Goal: Obtain resource: Download file/media

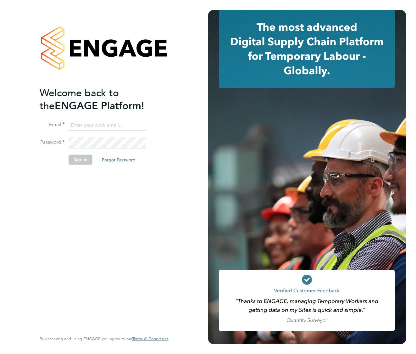
type input "support@engagelabs.io"
click at [83, 156] on button "Sign In" at bounding box center [81, 159] width 24 height 10
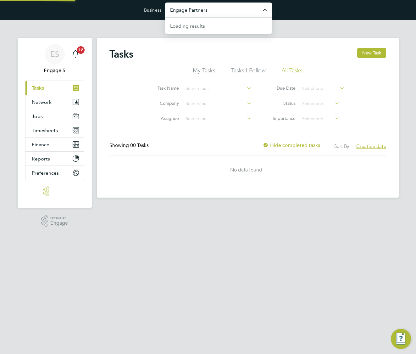
click at [218, 11] on input "Engage Partners" at bounding box center [218, 10] width 107 height 15
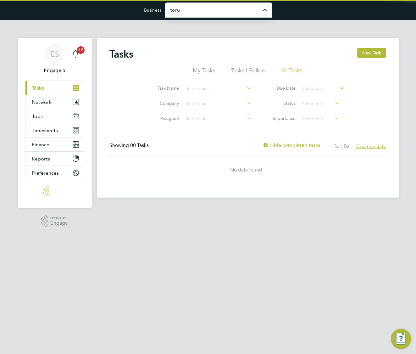
type input "Torus62 Limited"
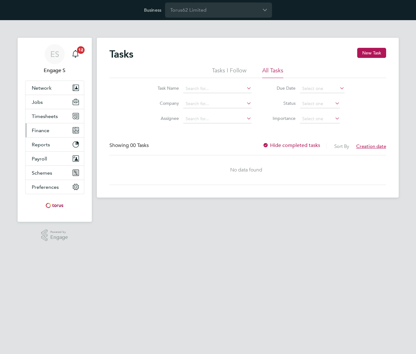
click at [49, 128] on button "Finance" at bounding box center [54, 130] width 58 height 14
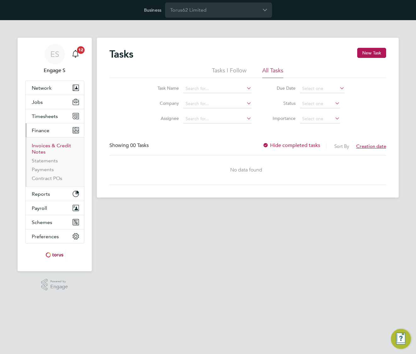
click at [45, 145] on link "Invoices & Credit Notes" at bounding box center [51, 148] width 39 height 12
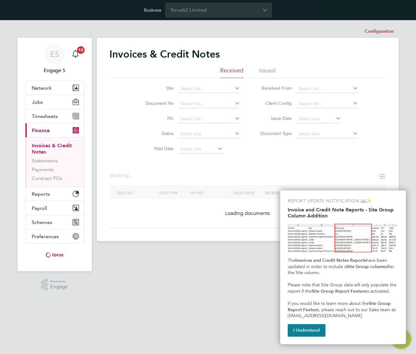
click at [356, 140] on li "Document Type" at bounding box center [307, 133] width 118 height 15
click at [310, 327] on button "I Understand" at bounding box center [307, 330] width 38 height 13
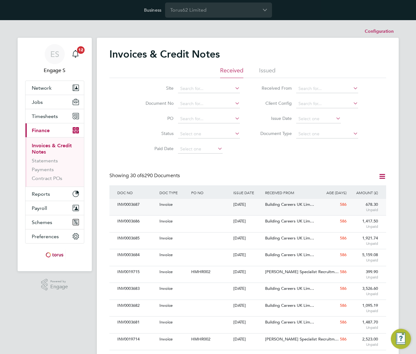
click at [308, 208] on div "Building Careers UK Lim…" at bounding box center [289, 205] width 53 height 12
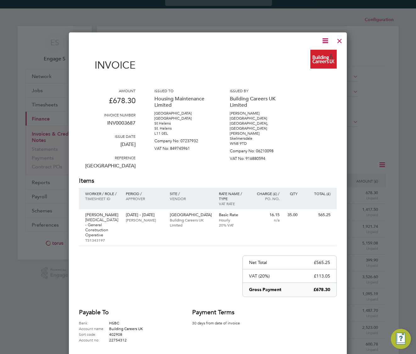
click at [336, 42] on div at bounding box center [339, 39] width 11 height 11
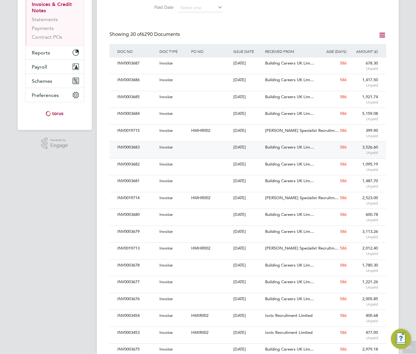
click at [169, 145] on span "Invoice" at bounding box center [165, 146] width 13 height 5
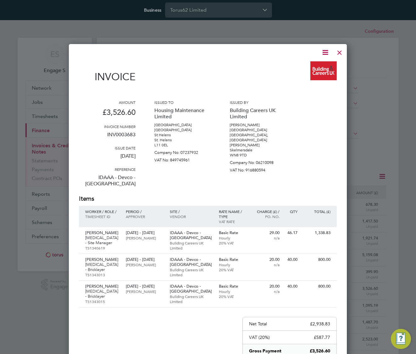
click at [342, 54] on div at bounding box center [339, 50] width 11 height 11
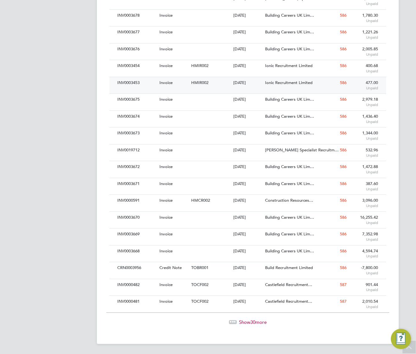
click at [235, 88] on div "15 Feb 2024" at bounding box center [248, 83] width 32 height 12
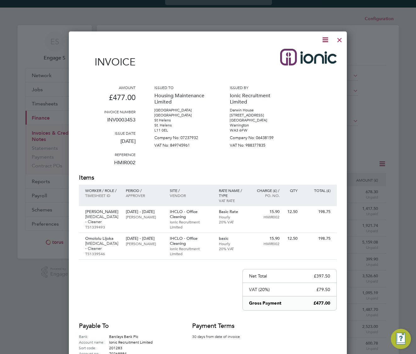
click at [326, 42] on icon at bounding box center [325, 40] width 8 height 8
click at [318, 53] on li "Download Invoice" at bounding box center [306, 54] width 43 height 9
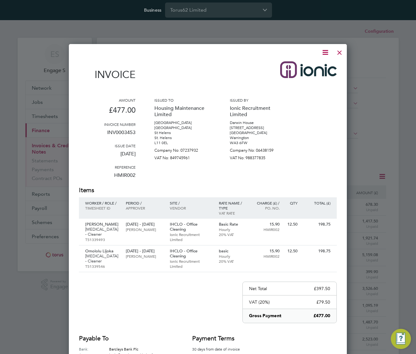
click at [326, 52] on icon at bounding box center [325, 52] width 8 height 8
click at [316, 66] on li "Download Invoice" at bounding box center [306, 67] width 43 height 9
drag, startPoint x: 338, startPoint y: 54, endPoint x: 341, endPoint y: 53, distance: 3.5
click at [338, 54] on div at bounding box center [339, 50] width 11 height 11
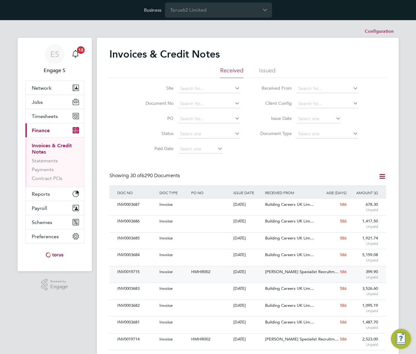
click at [224, 272] on div "HMHR002" at bounding box center [211, 272] width 42 height 12
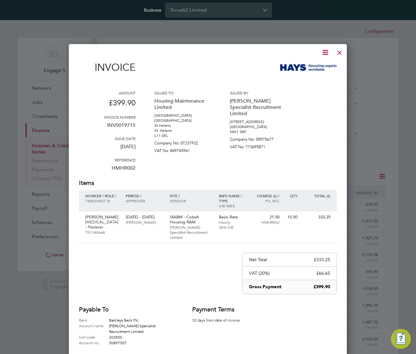
scroll to position [325, 278]
click at [326, 52] on icon at bounding box center [325, 52] width 8 height 8
click at [314, 66] on li "Download Invoice" at bounding box center [306, 67] width 43 height 9
click at [324, 53] on icon at bounding box center [325, 52] width 8 height 8
click at [313, 69] on li "Download Invoice" at bounding box center [306, 67] width 43 height 9
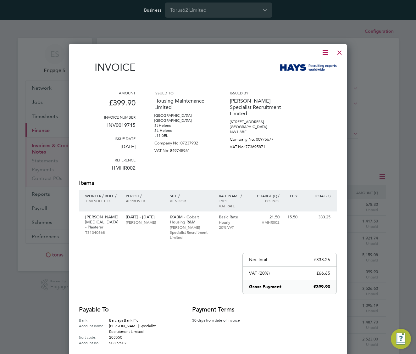
click at [339, 53] on div at bounding box center [339, 50] width 11 height 11
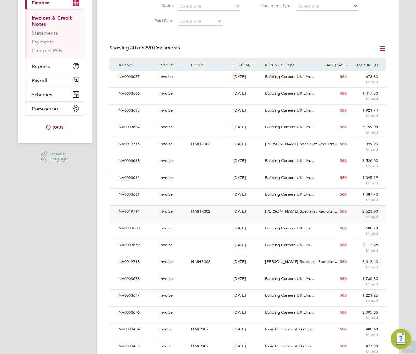
scroll to position [129, 0]
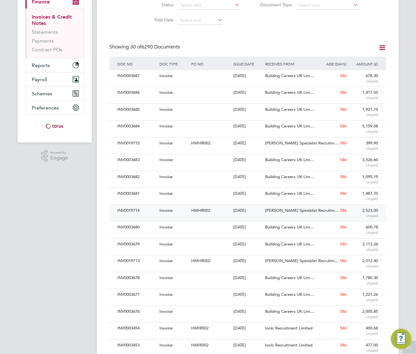
click at [201, 212] on span "HMHR002" at bounding box center [200, 210] width 19 height 5
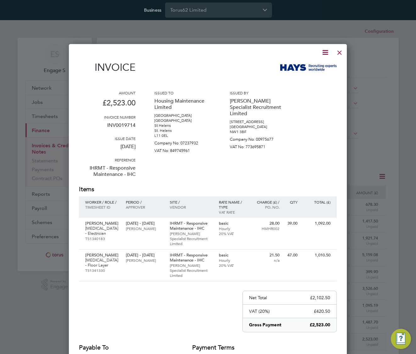
scroll to position [358, 278]
click at [340, 51] on div at bounding box center [339, 50] width 11 height 11
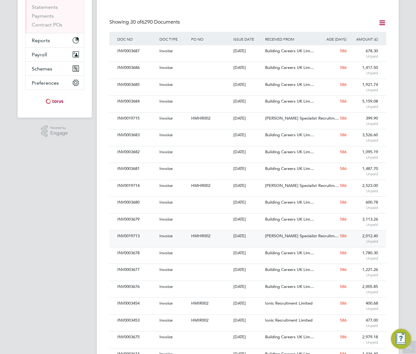
scroll to position [155, 0]
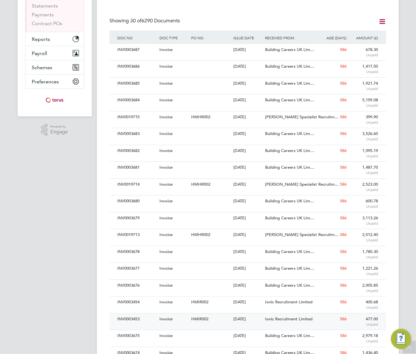
click at [195, 320] on span "HMIR002" at bounding box center [199, 318] width 17 height 5
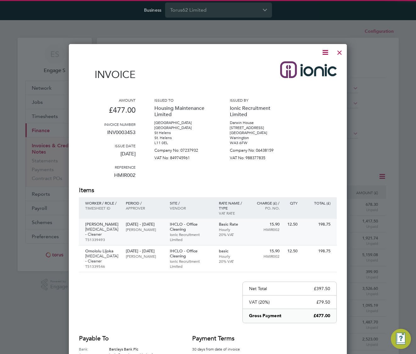
scroll to position [359, 278]
click at [339, 55] on div at bounding box center [339, 50] width 11 height 11
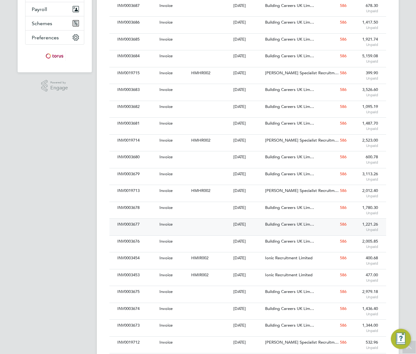
scroll to position [199, 0]
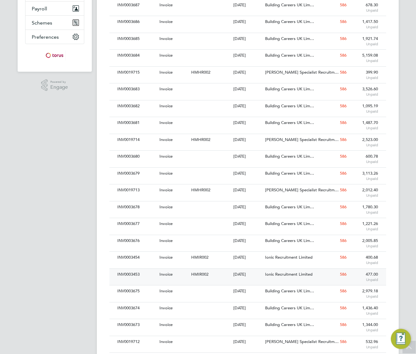
click at [196, 274] on span "HMIR002" at bounding box center [199, 273] width 17 height 5
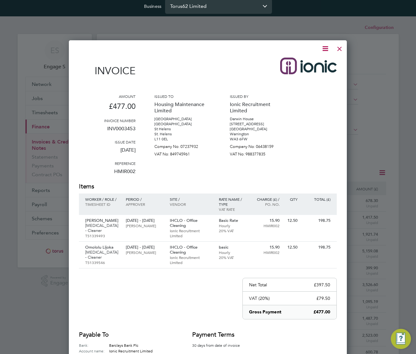
scroll to position [7, 0]
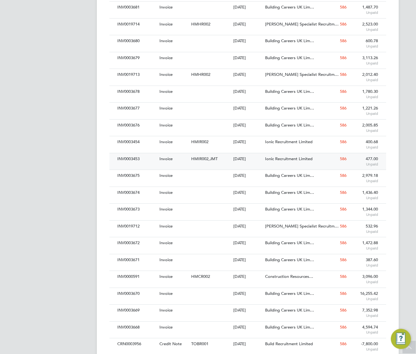
click at [211, 163] on div "HMIR002,JMT" at bounding box center [211, 159] width 42 height 12
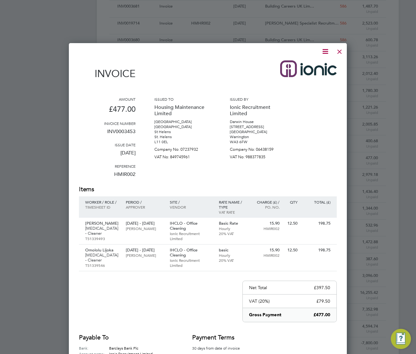
click at [327, 51] on icon at bounding box center [325, 51] width 8 height 8
click at [313, 65] on li "Download Invoice" at bounding box center [306, 66] width 43 height 9
click at [341, 54] on div at bounding box center [339, 50] width 11 height 11
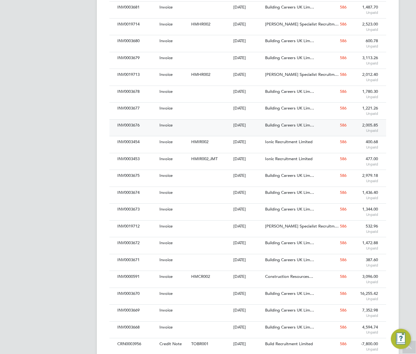
scroll to position [391, 0]
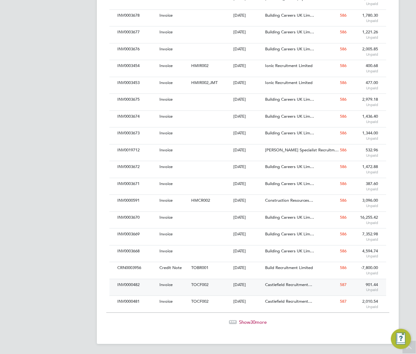
click at [197, 286] on span "TOCF002" at bounding box center [199, 284] width 17 height 5
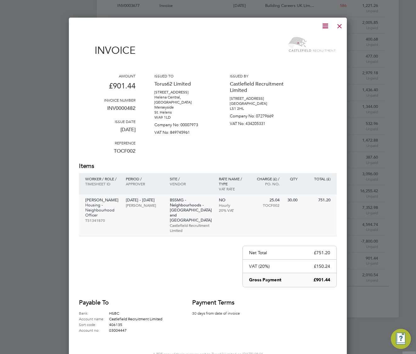
scroll to position [420, 0]
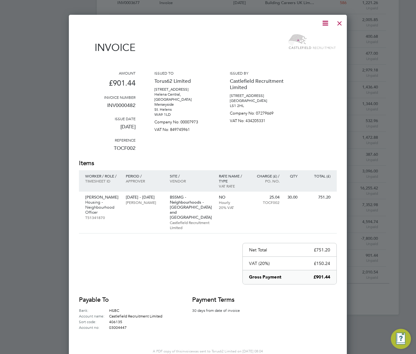
click at [327, 24] on icon at bounding box center [325, 23] width 8 height 8
click at [318, 36] on li "Download Invoice" at bounding box center [306, 38] width 43 height 9
click at [327, 21] on icon at bounding box center [325, 23] width 8 height 8
click at [315, 35] on li "Download Invoice" at bounding box center [306, 38] width 43 height 9
click at [325, 21] on icon at bounding box center [325, 23] width 8 height 8
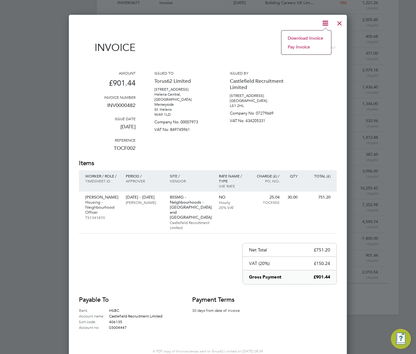
click at [314, 39] on li "Download Invoice" at bounding box center [306, 38] width 43 height 9
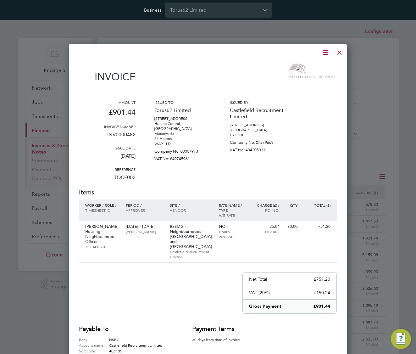
click at [324, 54] on icon at bounding box center [325, 52] width 8 height 8
click at [312, 66] on li "Download Invoice" at bounding box center [306, 67] width 43 height 9
click at [328, 54] on icon at bounding box center [325, 52] width 8 height 8
click at [321, 66] on li "Download Invoice" at bounding box center [306, 67] width 43 height 9
click at [323, 53] on icon at bounding box center [325, 52] width 8 height 8
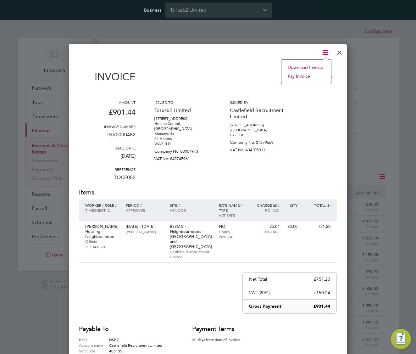
click at [312, 65] on li "Download Invoice" at bounding box center [306, 67] width 43 height 9
